Goal: Information Seeking & Learning: Learn about a topic

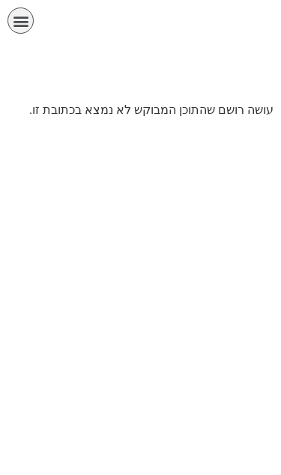
click at [22, 22] on icon "כפתור פתיחת תפריט" at bounding box center [21, 21] width 16 height 16
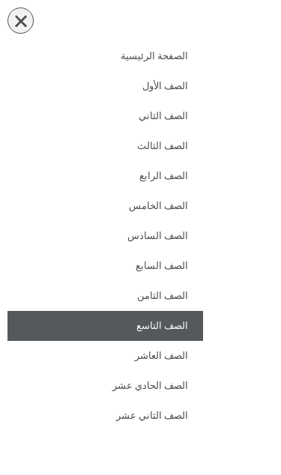
click at [188, 326] on link "الصف التاسع" at bounding box center [104, 326] width 195 height 30
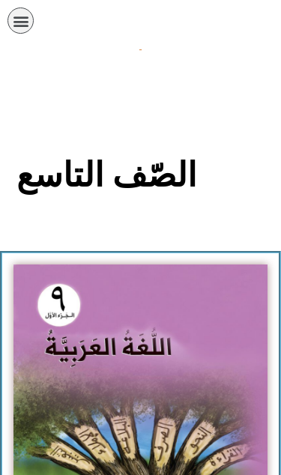
click at [27, 22] on icon "כפתור פתיחת תפריט" at bounding box center [21, 21] width 16 height 16
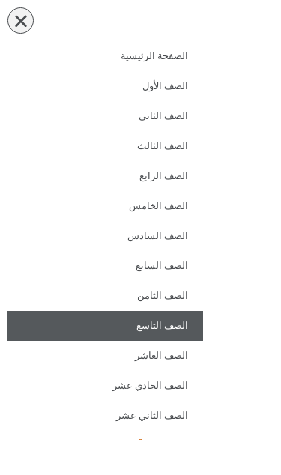
click at [20, 10] on div "תפריט" at bounding box center [20, 20] width 26 height 26
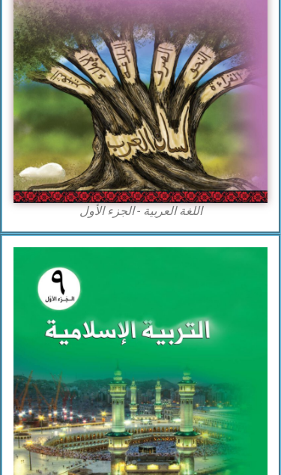
scroll to position [375, 0]
click at [237, 144] on img at bounding box center [140, 46] width 254 height 314
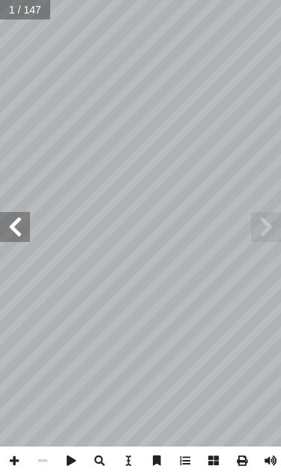
click at [15, 225] on span at bounding box center [15, 227] width 30 height 30
click at [10, 234] on span at bounding box center [15, 227] width 30 height 30
click at [19, 237] on span at bounding box center [15, 227] width 30 height 30
click at [19, 219] on span at bounding box center [15, 227] width 30 height 30
click at [18, 227] on span at bounding box center [15, 227] width 30 height 30
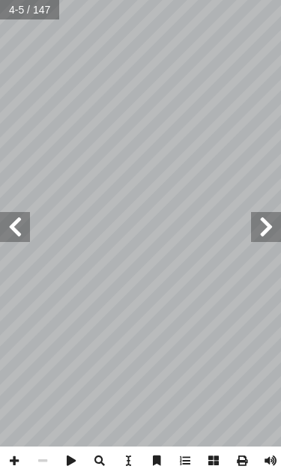
click at [266, 224] on span at bounding box center [266, 227] width 30 height 30
click at [262, 215] on span at bounding box center [266, 227] width 30 height 30
click at [28, 218] on span at bounding box center [15, 227] width 30 height 30
click at [26, 227] on span at bounding box center [15, 227] width 30 height 30
click at [29, 230] on span at bounding box center [15, 227] width 30 height 30
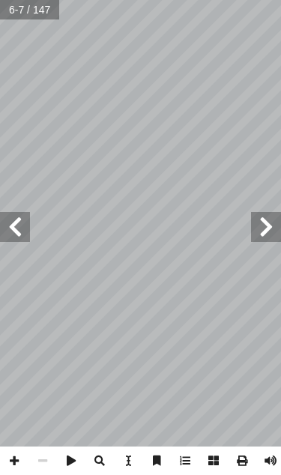
click at [28, 230] on span at bounding box center [15, 227] width 30 height 30
click at [28, 238] on span at bounding box center [15, 227] width 30 height 30
click at [25, 241] on span at bounding box center [15, 227] width 30 height 30
click at [26, 241] on span at bounding box center [15, 227] width 30 height 30
click at [27, 237] on span at bounding box center [15, 227] width 30 height 30
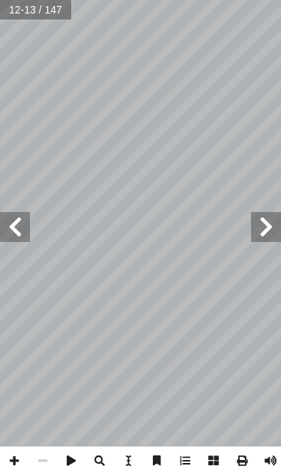
click at [28, 241] on span at bounding box center [15, 227] width 30 height 30
click at [25, 240] on span at bounding box center [15, 227] width 30 height 30
click at [28, 237] on span at bounding box center [15, 227] width 30 height 30
click at [28, 240] on span at bounding box center [15, 227] width 30 height 30
click at [28, 231] on span at bounding box center [15, 227] width 30 height 30
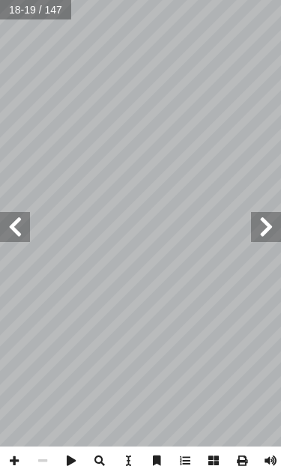
click at [27, 228] on span at bounding box center [15, 227] width 30 height 30
click at [26, 229] on span at bounding box center [15, 227] width 30 height 30
click at [270, 214] on span at bounding box center [266, 227] width 30 height 30
click at [264, 221] on span at bounding box center [266, 227] width 30 height 30
click at [273, 222] on span at bounding box center [266, 227] width 30 height 30
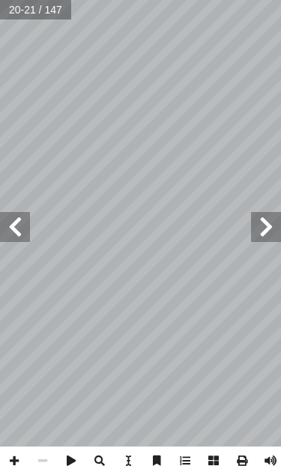
click at [261, 222] on span at bounding box center [266, 227] width 30 height 30
click at [261, 219] on span at bounding box center [266, 227] width 30 height 30
click at [260, 220] on span at bounding box center [266, 227] width 30 height 30
click at [272, 219] on span at bounding box center [266, 227] width 30 height 30
click at [272, 222] on span at bounding box center [266, 227] width 30 height 30
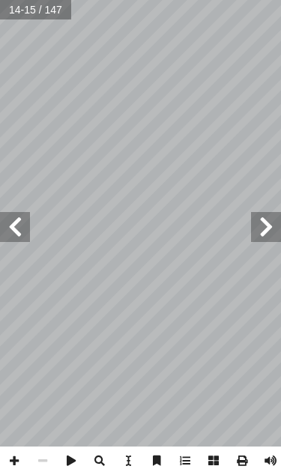
click at [270, 226] on span at bounding box center [266, 227] width 30 height 30
click at [261, 228] on span at bounding box center [266, 227] width 30 height 30
click at [257, 229] on span at bounding box center [266, 227] width 30 height 30
click at [29, 226] on span at bounding box center [15, 227] width 30 height 30
click at [28, 223] on span at bounding box center [15, 227] width 30 height 30
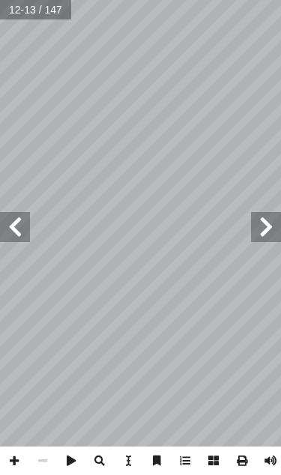
click at [27, 227] on span at bounding box center [15, 227] width 30 height 30
click at [273, 225] on span at bounding box center [266, 227] width 30 height 30
click at [29, 225] on span at bounding box center [15, 227] width 30 height 30
click at [261, 225] on span at bounding box center [266, 227] width 30 height 30
click at [12, 232] on span at bounding box center [15, 227] width 30 height 30
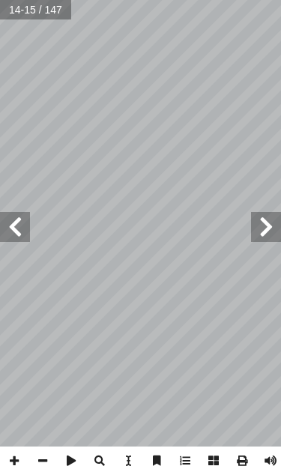
click at [253, 228] on span at bounding box center [266, 227] width 30 height 30
click at [22, 221] on span at bounding box center [15, 227] width 30 height 30
click at [259, 237] on span at bounding box center [266, 227] width 30 height 30
click at [258, 224] on span at bounding box center [266, 227] width 30 height 30
click at [27, 212] on span at bounding box center [15, 227] width 30 height 30
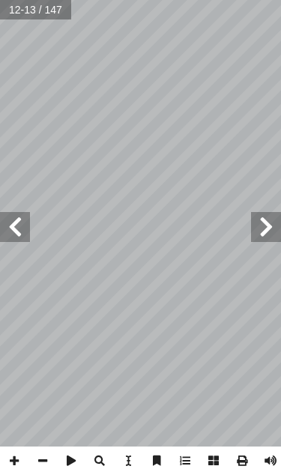
click at [28, 213] on span at bounding box center [15, 227] width 30 height 30
click at [27, 222] on span at bounding box center [15, 227] width 30 height 30
click at [25, 228] on span at bounding box center [15, 227] width 30 height 30
